Goal: Task Accomplishment & Management: Use online tool/utility

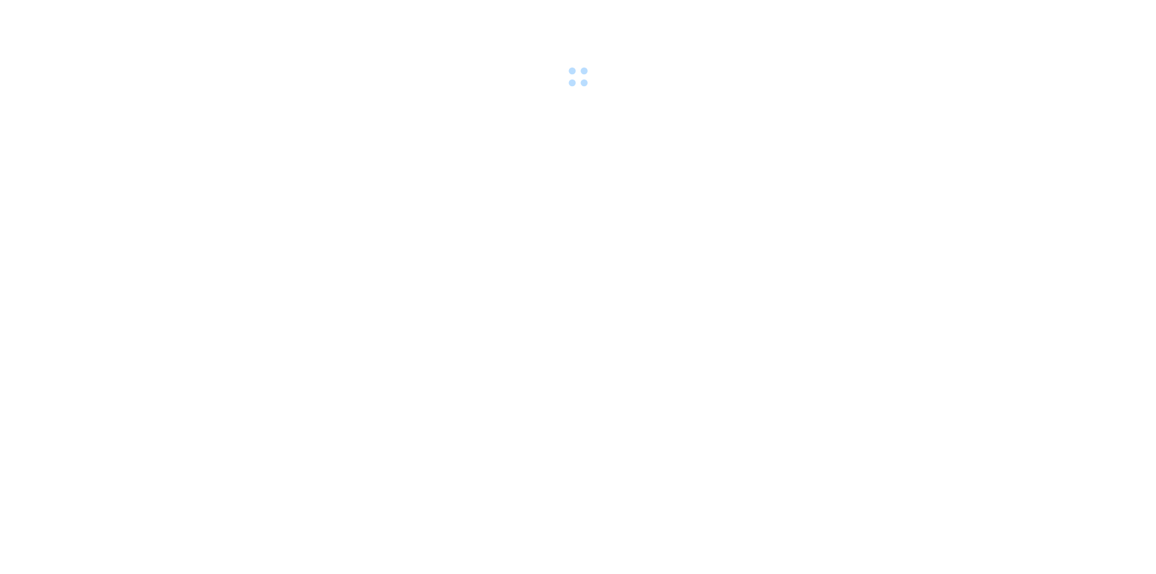
click at [530, 252] on body at bounding box center [578, 287] width 1156 height 574
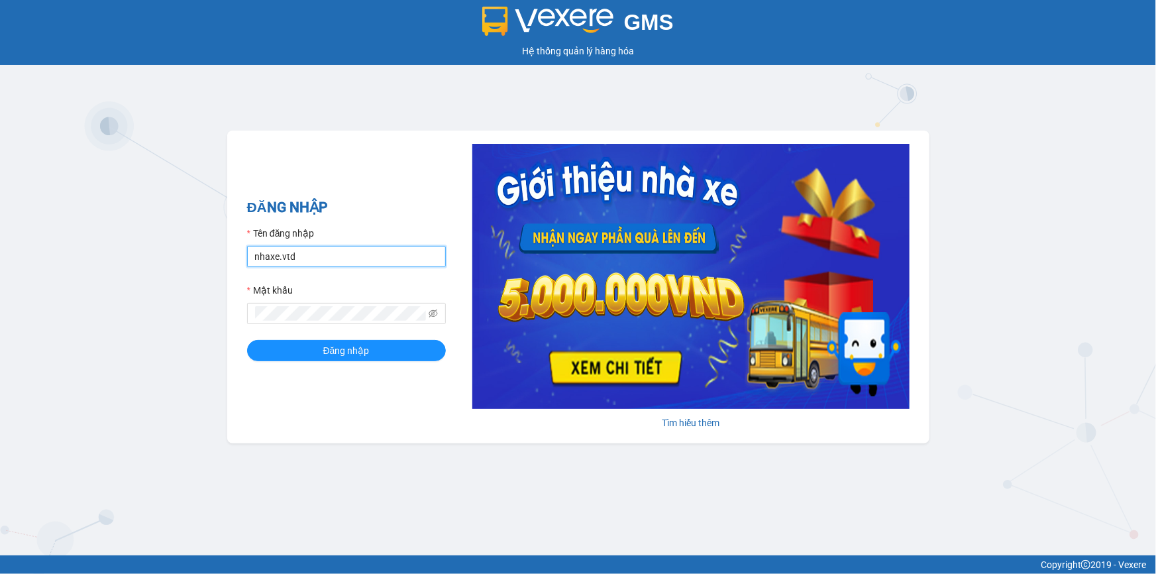
drag, startPoint x: 325, startPoint y: 264, endPoint x: 237, endPoint y: 260, distance: 88.9
click at [237, 260] on div "ĐĂNG NHẬP Tên đăng nhập nhaxe.vtd Mật khẩu Đăng nhập Tìm hiểu thêm" at bounding box center [578, 287] width 702 height 313
type input "thanhvan.vtd"
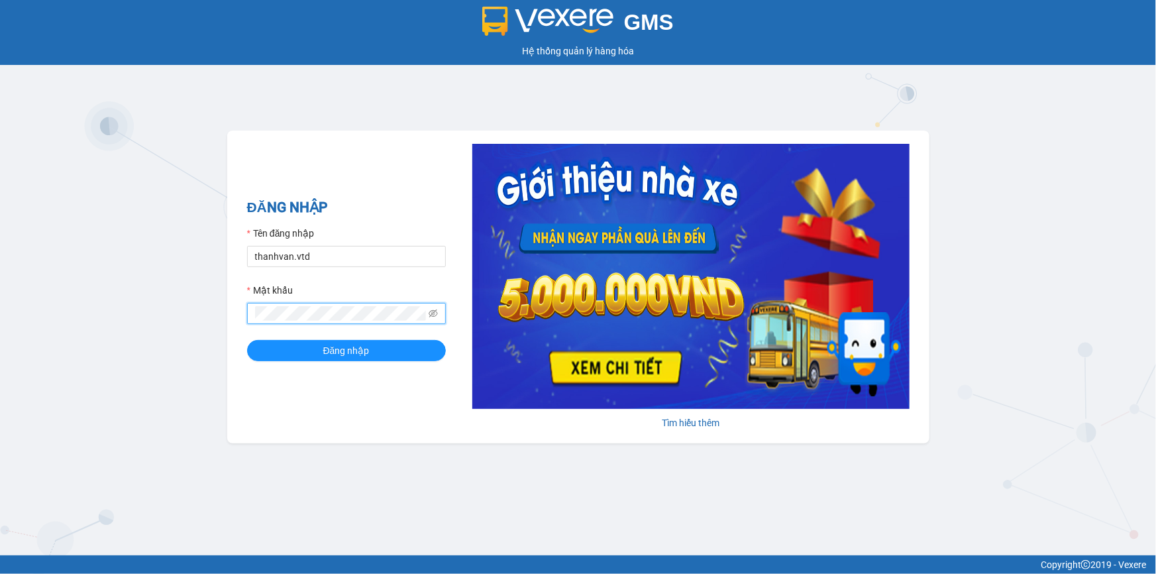
click at [205, 304] on div "GMS Hệ thống quản lý hàng hóa ĐĂNG NHẬP Tên đăng nhập thanhvan.vtd Mật khẩu Đăn…" at bounding box center [578, 277] width 1156 height 555
click at [247, 340] on button "Đăng nhập" at bounding box center [346, 350] width 199 height 21
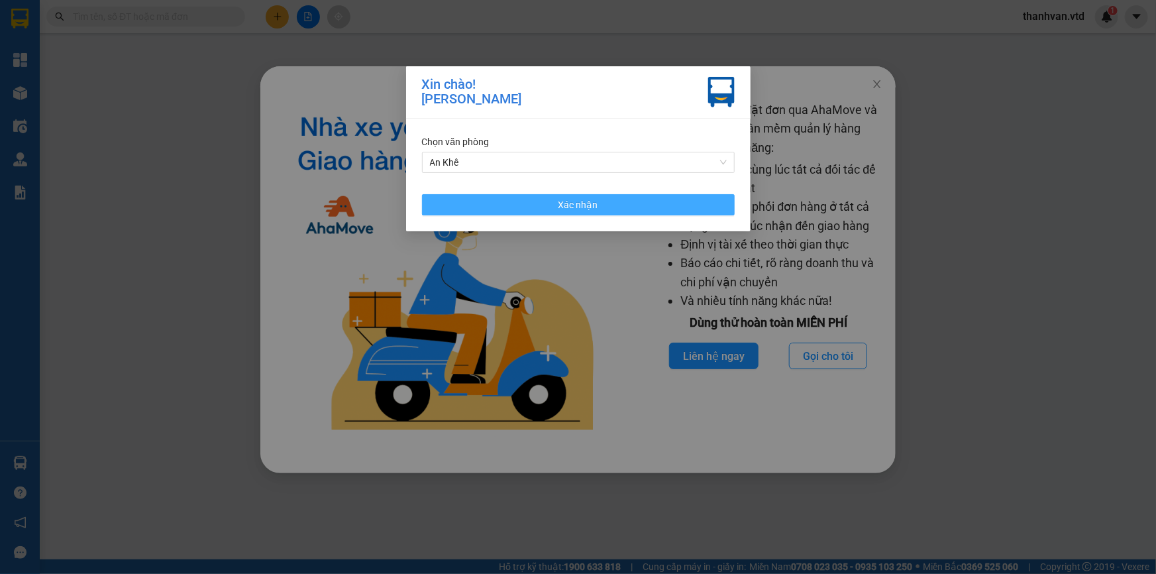
click at [514, 198] on button "Xác nhận" at bounding box center [578, 204] width 313 height 21
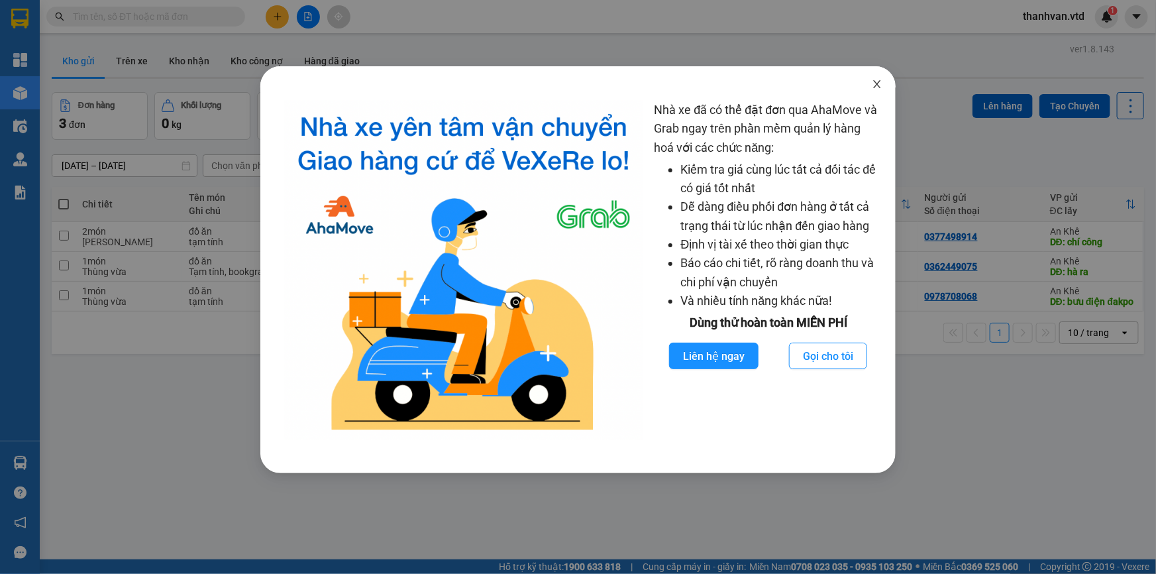
click at [875, 84] on icon "close" at bounding box center [877, 84] width 11 height 11
